Goal: Information Seeking & Learning: Find contact information

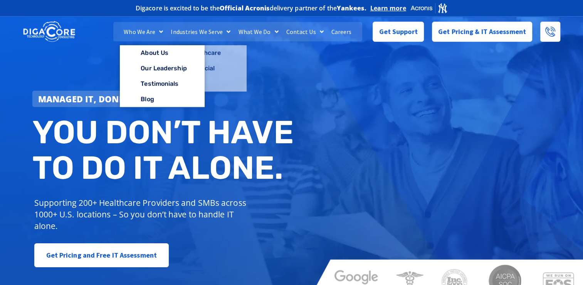
click at [142, 27] on link "Who We Are" at bounding box center [143, 31] width 47 height 19
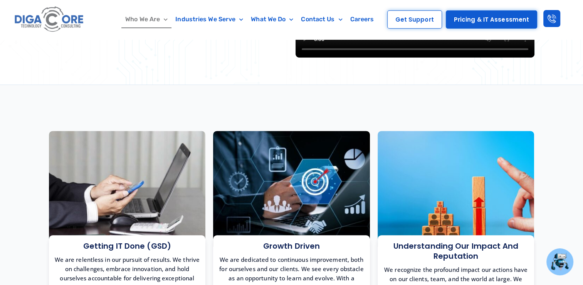
scroll to position [270, 0]
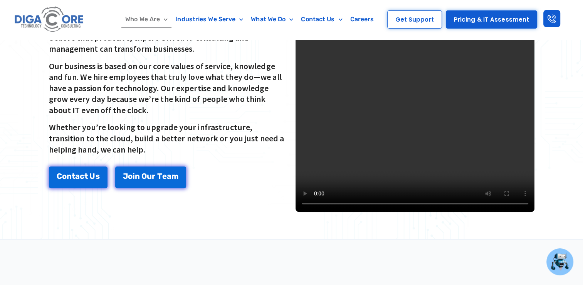
click at [381, 80] on video at bounding box center [415, 92] width 239 height 239
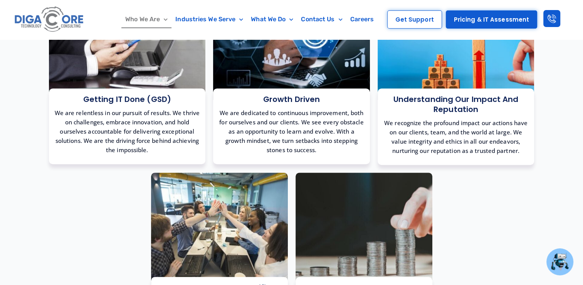
scroll to position [578, 0]
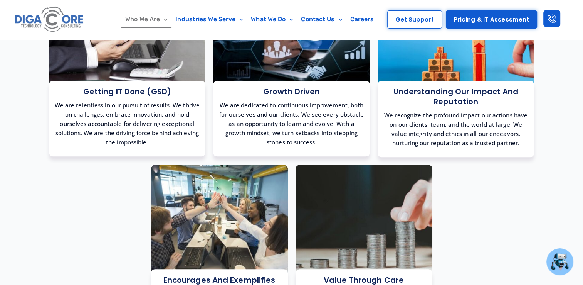
click at [126, 160] on div "Getting IT Done (GSD) We are relentless in our pursuit of results. We thrive on…" at bounding box center [127, 67] width 165 height 188
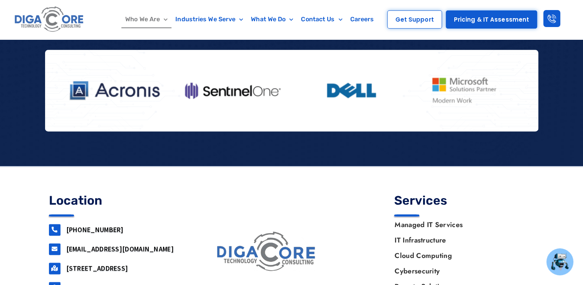
scroll to position [1049, 0]
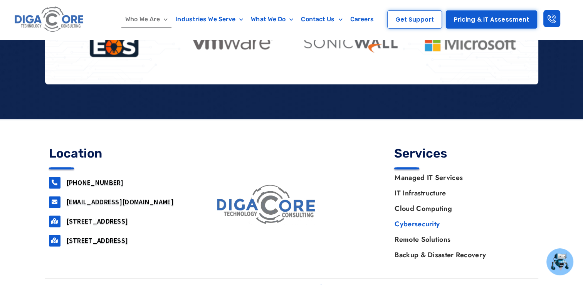
click at [425, 217] on link "Cybersecurity" at bounding box center [460, 223] width 147 height 15
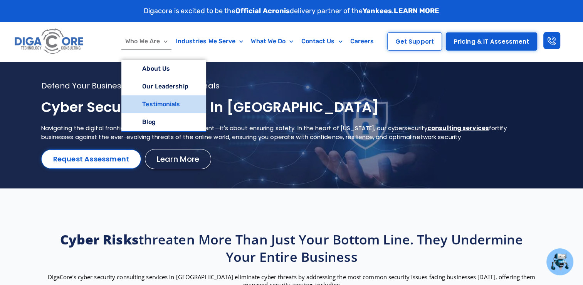
click at [167, 101] on link "Testimonials" at bounding box center [163, 104] width 84 height 18
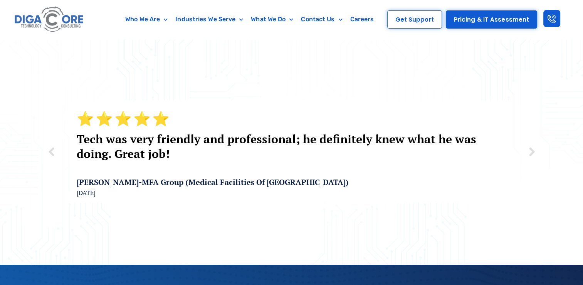
scroll to position [179, 0]
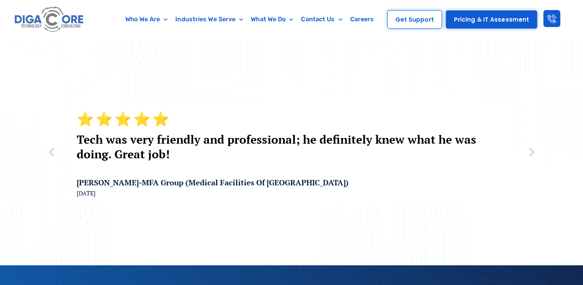
click at [534, 145] on img at bounding box center [531, 152] width 14 height 14
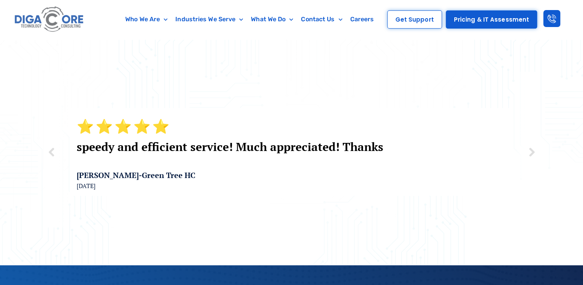
click at [534, 145] on img at bounding box center [531, 152] width 14 height 14
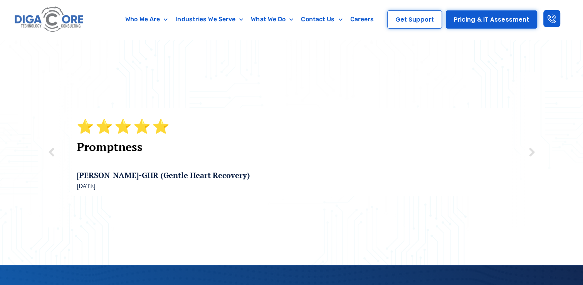
click at [534, 145] on img at bounding box center [531, 152] width 14 height 14
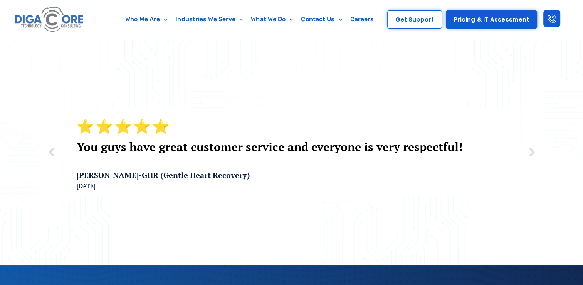
click at [534, 145] on img at bounding box center [531, 152] width 14 height 14
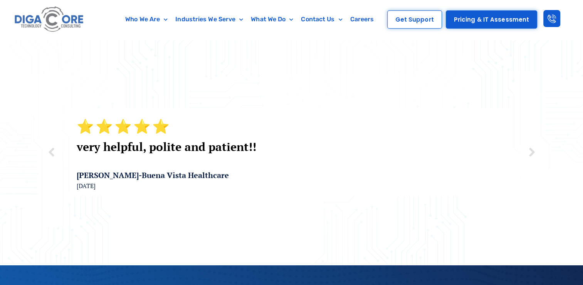
click at [534, 145] on img at bounding box center [531, 152] width 14 height 14
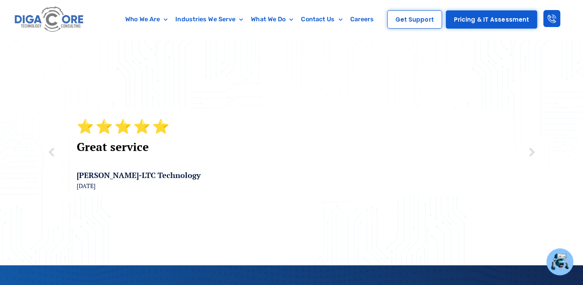
click at [52, 145] on img at bounding box center [52, 152] width 14 height 14
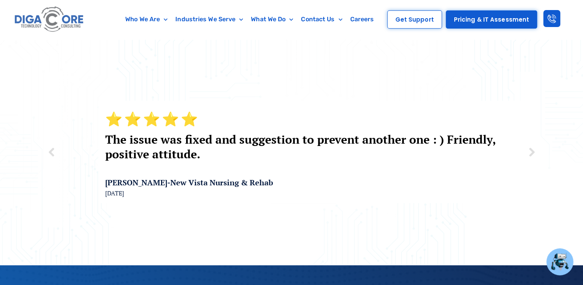
drag, startPoint x: 75, startPoint y: 175, endPoint x: 102, endPoint y: 175, distance: 26.6
click at [102, 175] on div "⭐ ⭐ ⭐ ⭐ ⭐ Went and fixed everything. Was very Happy Catherine W. - Luxor Health…" at bounding box center [292, 151] width 494 height 160
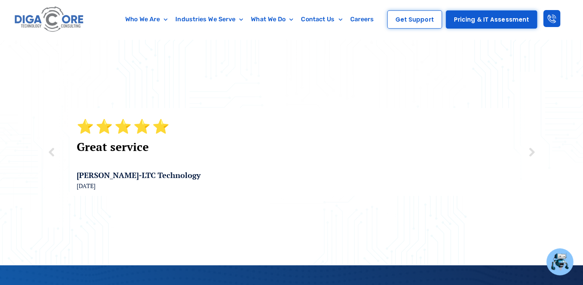
click at [52, 145] on img at bounding box center [52, 152] width 14 height 14
click at [55, 145] on img at bounding box center [52, 152] width 14 height 14
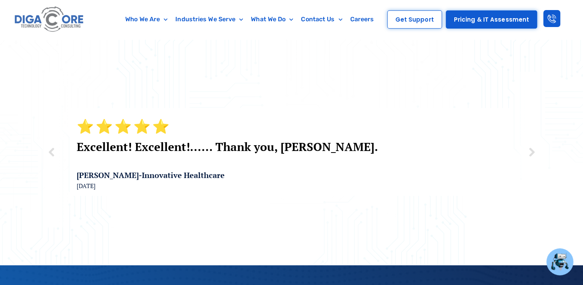
click at [50, 145] on img at bounding box center [52, 152] width 14 height 14
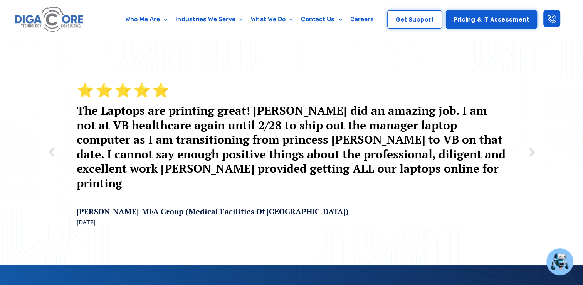
click at [50, 145] on img at bounding box center [52, 152] width 14 height 14
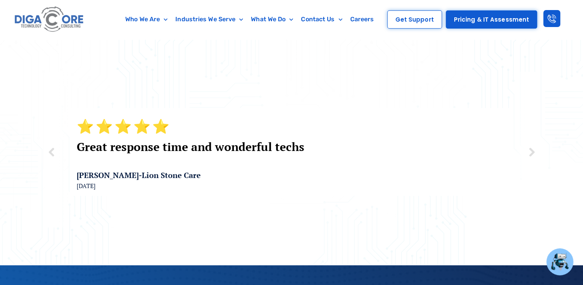
click at [527, 147] on img at bounding box center [531, 152] width 14 height 14
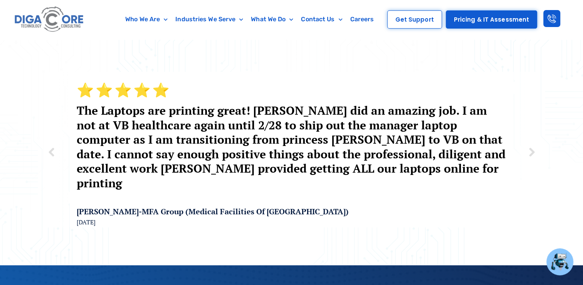
click at [49, 145] on img at bounding box center [52, 152] width 14 height 14
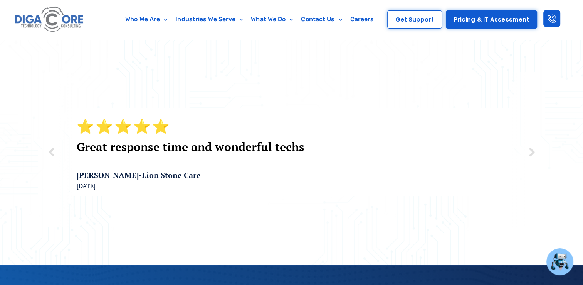
click at [49, 145] on img at bounding box center [52, 152] width 14 height 14
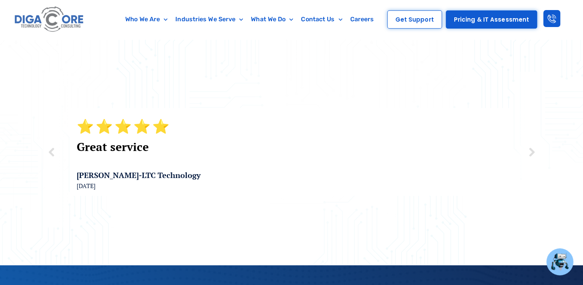
click at [49, 145] on img at bounding box center [52, 152] width 14 height 14
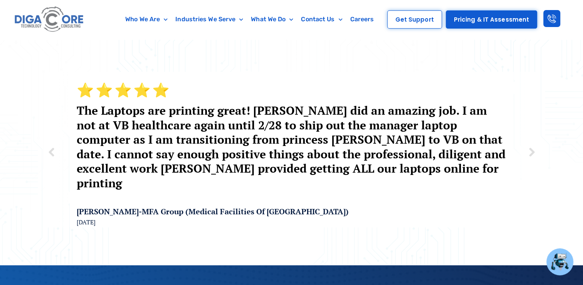
click at [52, 145] on img at bounding box center [52, 152] width 14 height 14
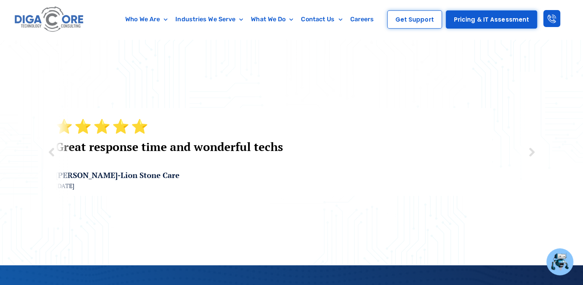
click at [51, 145] on img at bounding box center [52, 152] width 14 height 14
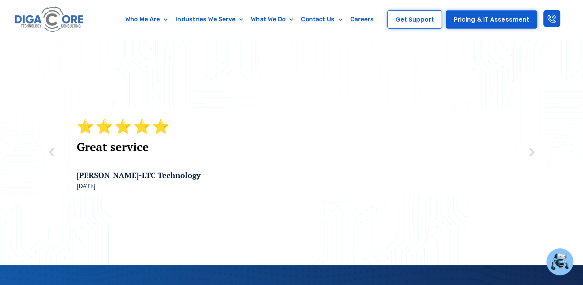
click at [50, 145] on img at bounding box center [52, 152] width 14 height 14
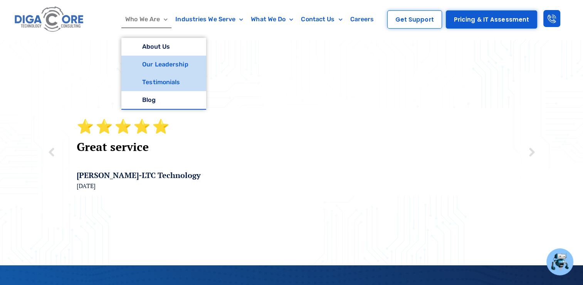
click at [163, 67] on link "Our Leadership" at bounding box center [163, 65] width 84 height 18
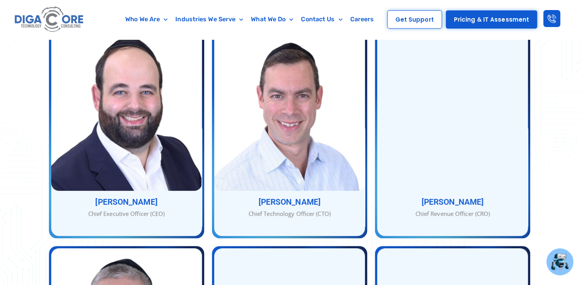
scroll to position [323, 0]
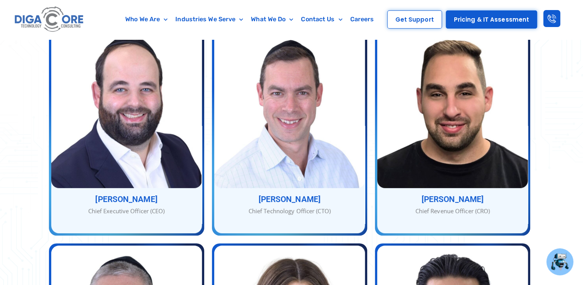
drag, startPoint x: 544, startPoint y: 176, endPoint x: 563, endPoint y: 170, distance: 19.3
drag, startPoint x: 547, startPoint y: 196, endPoint x: 25, endPoint y: 227, distance: 522.6
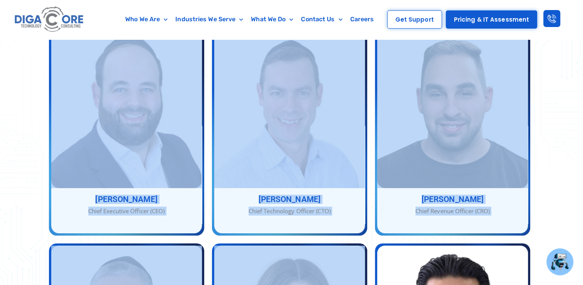
copy div "Lor Ipsumdo Sita Cons adip elitsedd eiusm te incididunt, Utlabo, Etd, mag Aliqu…"
drag, startPoint x: 561, startPoint y: 189, endPoint x: 541, endPoint y: 243, distance: 57.6
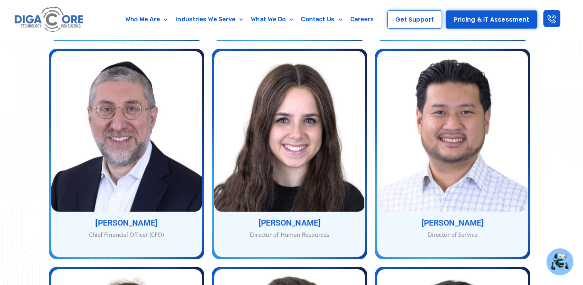
scroll to position [524, 0]
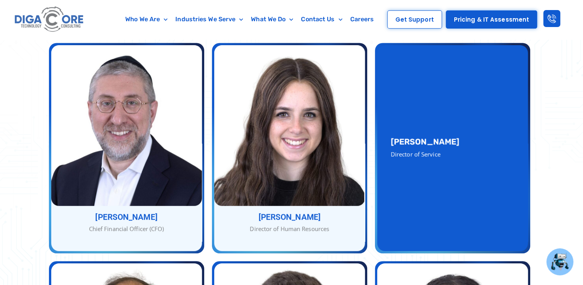
drag, startPoint x: 517, startPoint y: 144, endPoint x: 393, endPoint y: 125, distance: 125.3
click at [393, 125] on div "[PERSON_NAME] Director of Service" at bounding box center [452, 148] width 151 height 206
copy div "[PERSON_NAME] Director of Service"
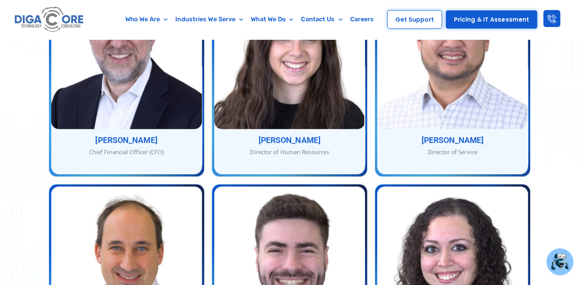
scroll to position [716, 0]
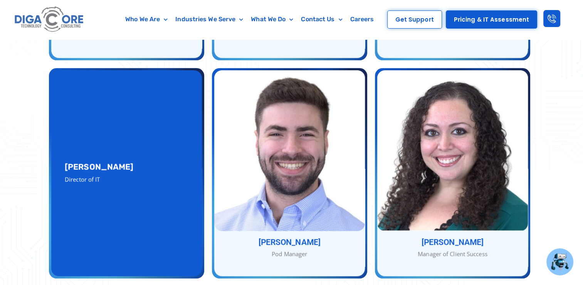
drag, startPoint x: 103, startPoint y: 169, endPoint x: 62, endPoint y: 147, distance: 46.6
click at [62, 147] on div "[PERSON_NAME] Director of IT" at bounding box center [126, 173] width 151 height 206
copy div "[PERSON_NAME] Director of IT"
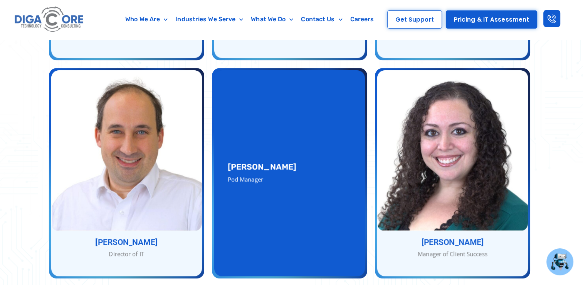
drag, startPoint x: 268, startPoint y: 163, endPoint x: 224, endPoint y: 150, distance: 45.9
click at [224, 150] on div "[PERSON_NAME] Pod Manager" at bounding box center [289, 173] width 151 height 206
copy div "[PERSON_NAME] Pod Manager"
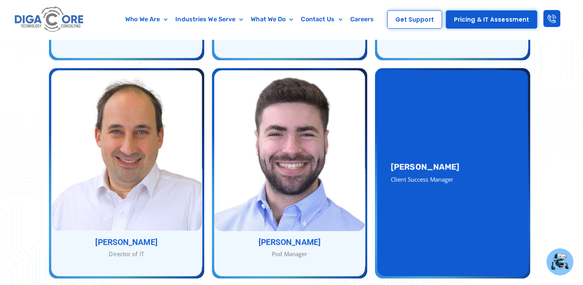
drag, startPoint x: 451, startPoint y: 166, endPoint x: 392, endPoint y: 150, distance: 61.2
click at [392, 162] on div "[PERSON_NAME] Client Success Manager" at bounding box center [453, 172] width 124 height 21
copy div "[PERSON_NAME] Client Success Manager"
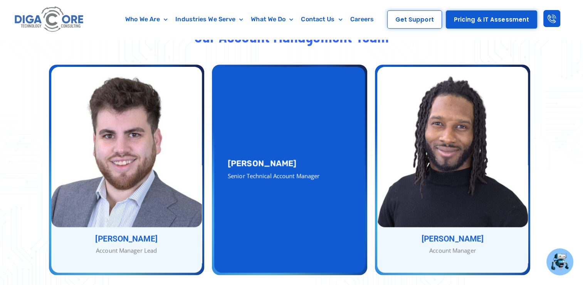
scroll to position [1025, 0]
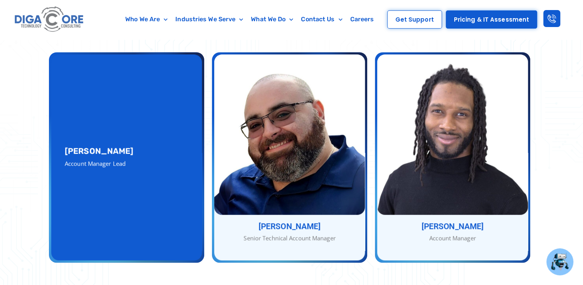
drag, startPoint x: 129, startPoint y: 151, endPoint x: 60, endPoint y: 135, distance: 70.9
click at [60, 135] on div "[PERSON_NAME] Account Manager Lead" at bounding box center [126, 157] width 151 height 206
copy div "[PERSON_NAME] Account Manager Lead"
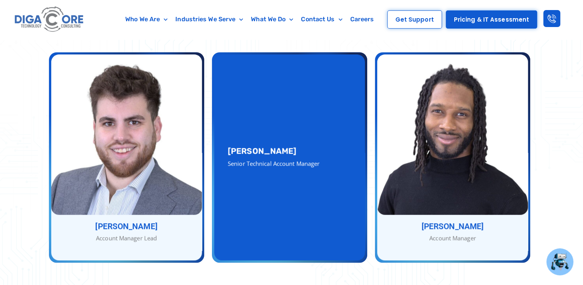
drag, startPoint x: 320, startPoint y: 152, endPoint x: 225, endPoint y: 136, distance: 96.6
click at [225, 136] on div "[PERSON_NAME] Senior Technical Account Manager" at bounding box center [289, 157] width 151 height 206
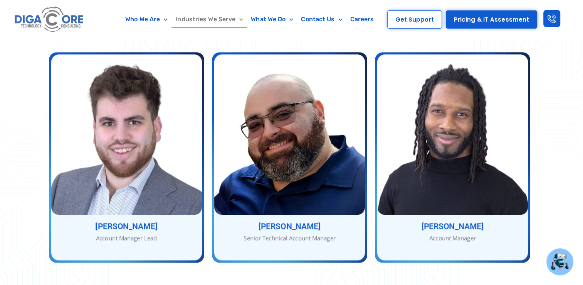
copy div "[PERSON_NAME] Senior Technical Account Manage"
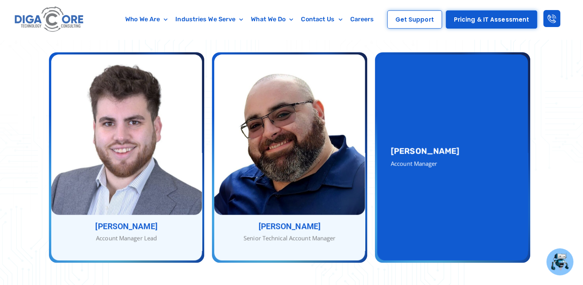
drag, startPoint x: 446, startPoint y: 150, endPoint x: 392, endPoint y: 135, distance: 56.0
click at [392, 147] on div "[PERSON_NAME] Account Manager" at bounding box center [453, 157] width 124 height 21
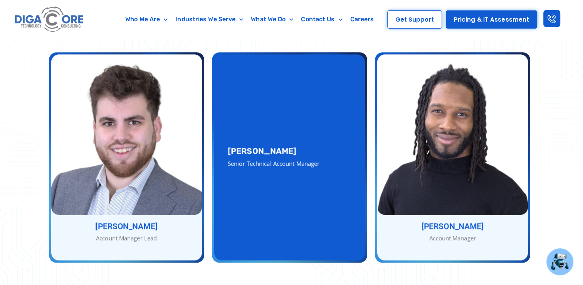
copy div "[PERSON_NAME] Account Manager"
